Goal: Transaction & Acquisition: Purchase product/service

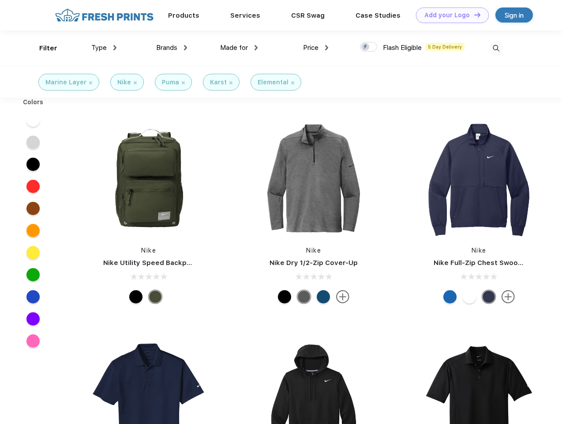
click at [449, 15] on link "Add your Logo Design Tool" at bounding box center [452, 15] width 73 height 15
click at [0, 0] on div "Design Tool" at bounding box center [0, 0] width 0 height 0
click at [474, 15] on link "Add your Logo Design Tool" at bounding box center [452, 15] width 73 height 15
click at [42, 48] on div "Filter" at bounding box center [48, 48] width 18 height 10
click at [104, 48] on span "Type" at bounding box center [98, 48] width 15 height 8
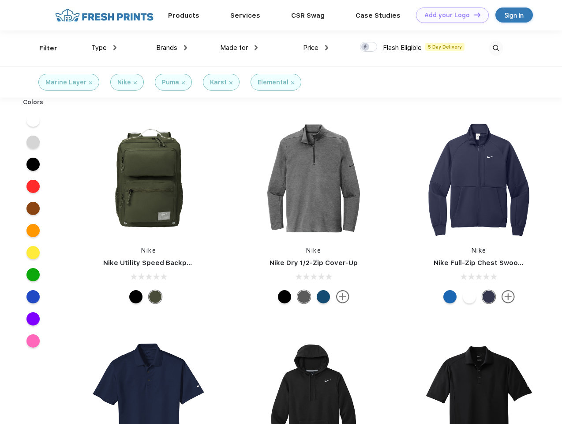
click at [172, 48] on span "Brands" at bounding box center [166, 48] width 21 height 8
click at [239, 48] on span "Made for" at bounding box center [234, 48] width 28 height 8
click at [316, 48] on span "Price" at bounding box center [310, 48] width 15 height 8
click at [369, 47] on div at bounding box center [368, 47] width 17 height 10
click at [366, 47] on input "checkbox" at bounding box center [363, 45] width 6 height 6
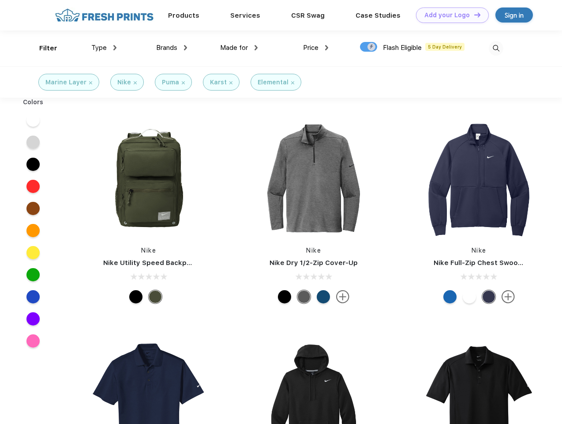
click at [496, 48] on img at bounding box center [496, 48] width 15 height 15
